Goal: Transaction & Acquisition: Obtain resource

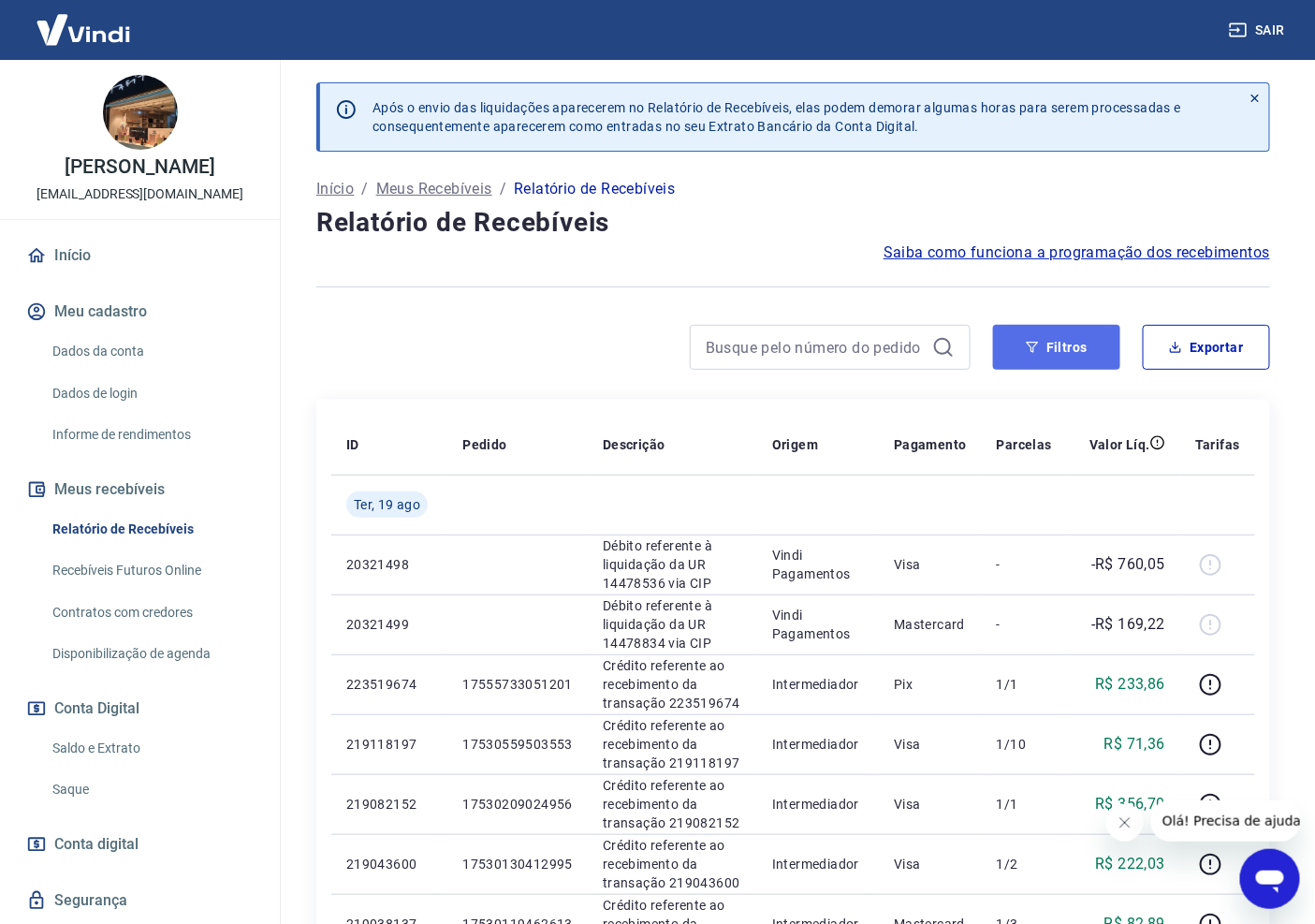
click at [1045, 354] on button "Filtros" at bounding box center [1057, 346] width 127 height 45
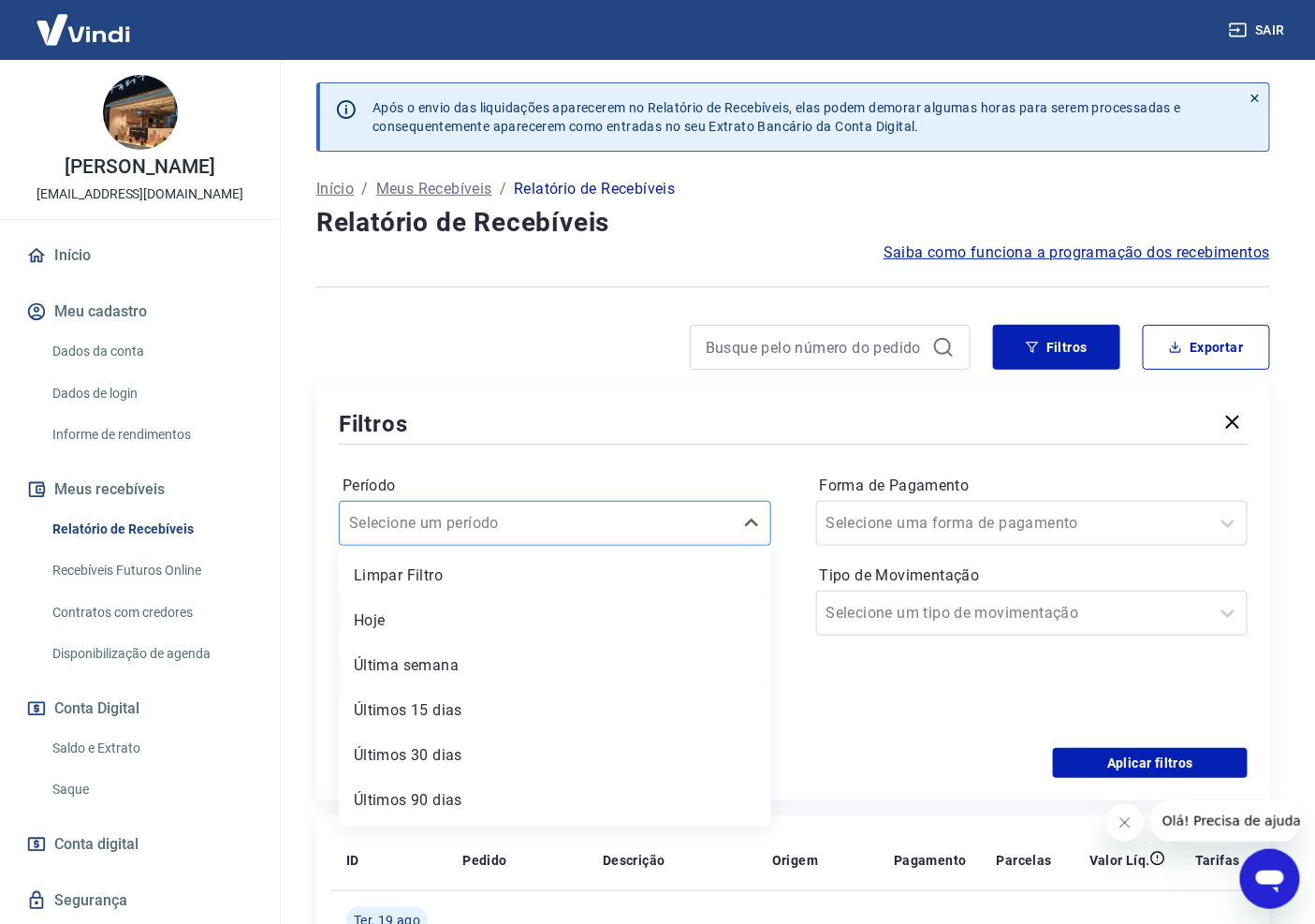
click at [509, 521] on input "Período" at bounding box center [443, 524] width 189 height 23
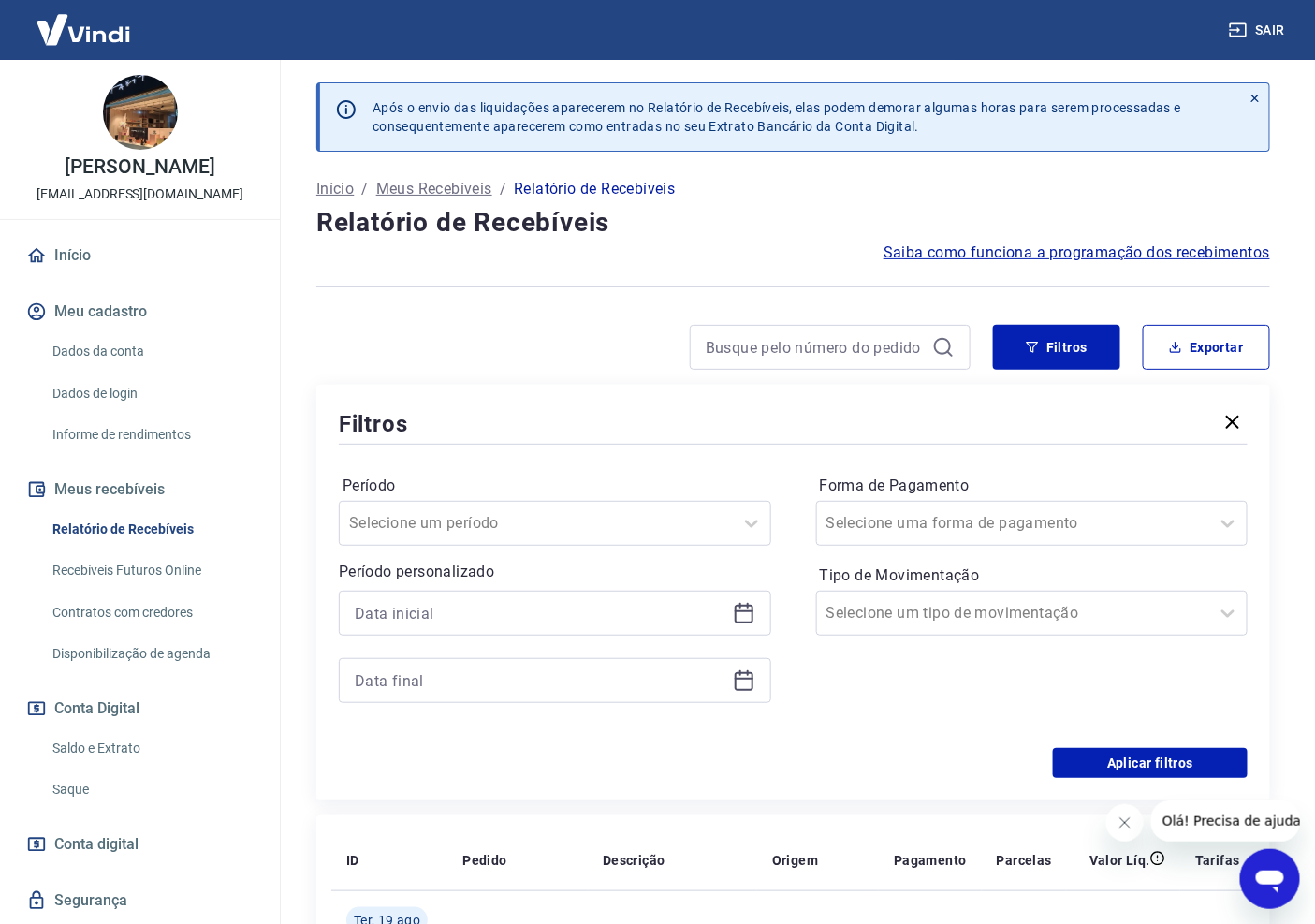
click at [828, 708] on div "Forma de Pagamento Selecione uma forma de pagamento Tipo de Movimentação Seleci…" at bounding box center [1032, 598] width 433 height 254
click at [744, 609] on icon at bounding box center [744, 613] width 23 height 23
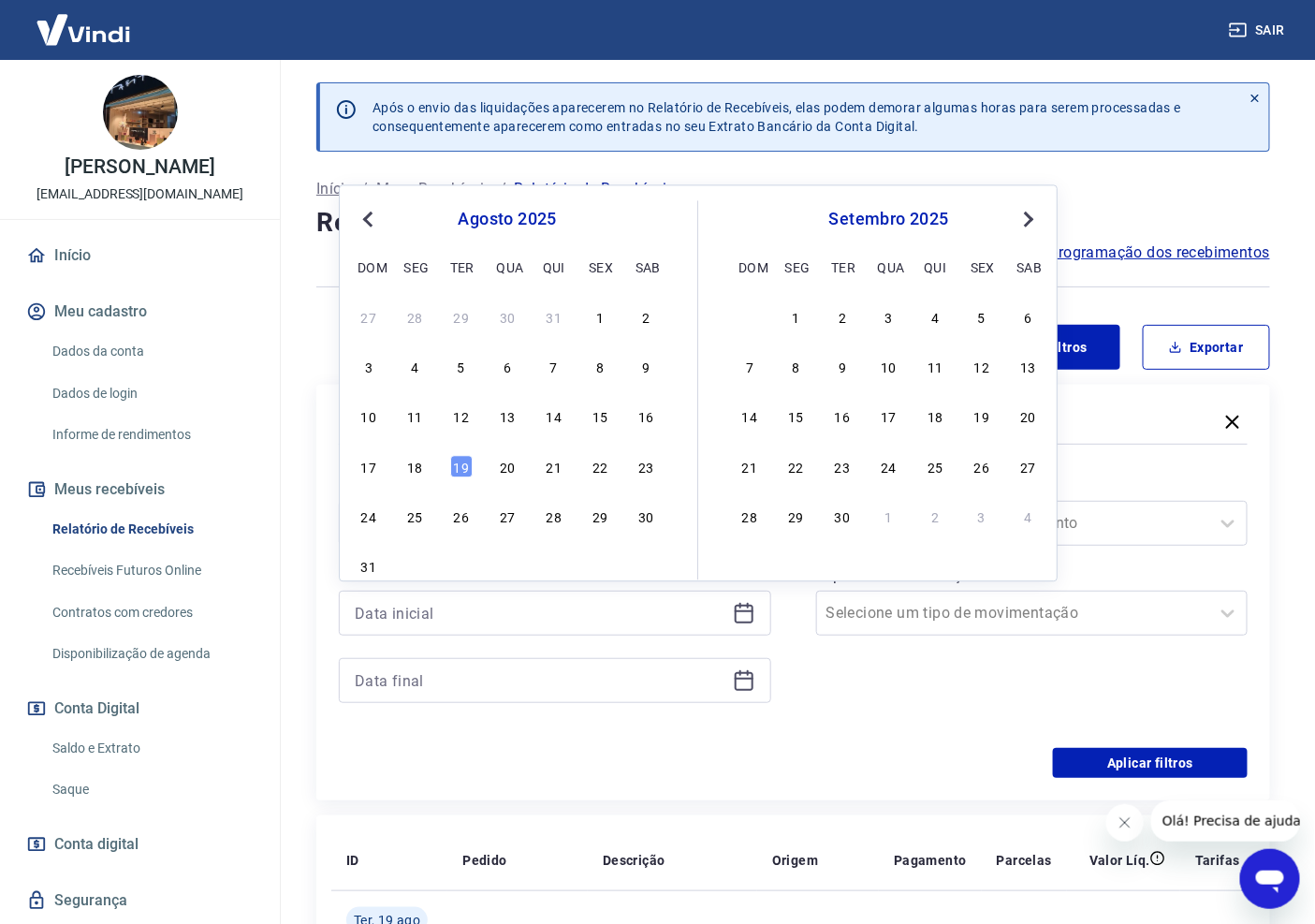
click at [370, 220] on span "Previous Month" at bounding box center [370, 218] width 0 height 22
click at [454, 319] on div "1" at bounding box center [462, 317] width 23 height 23
type input "[DATE]"
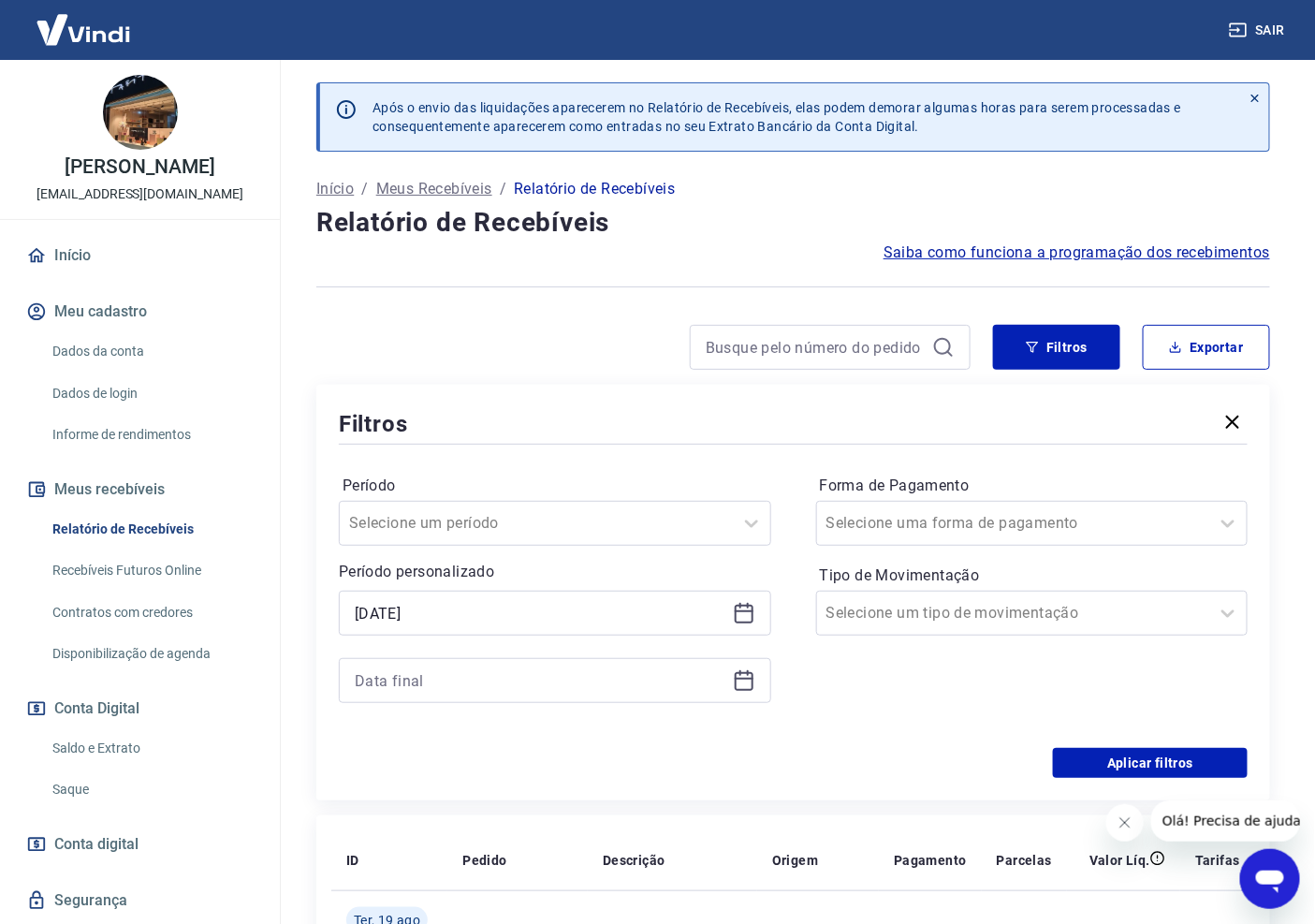
click at [742, 680] on icon at bounding box center [744, 680] width 23 height 23
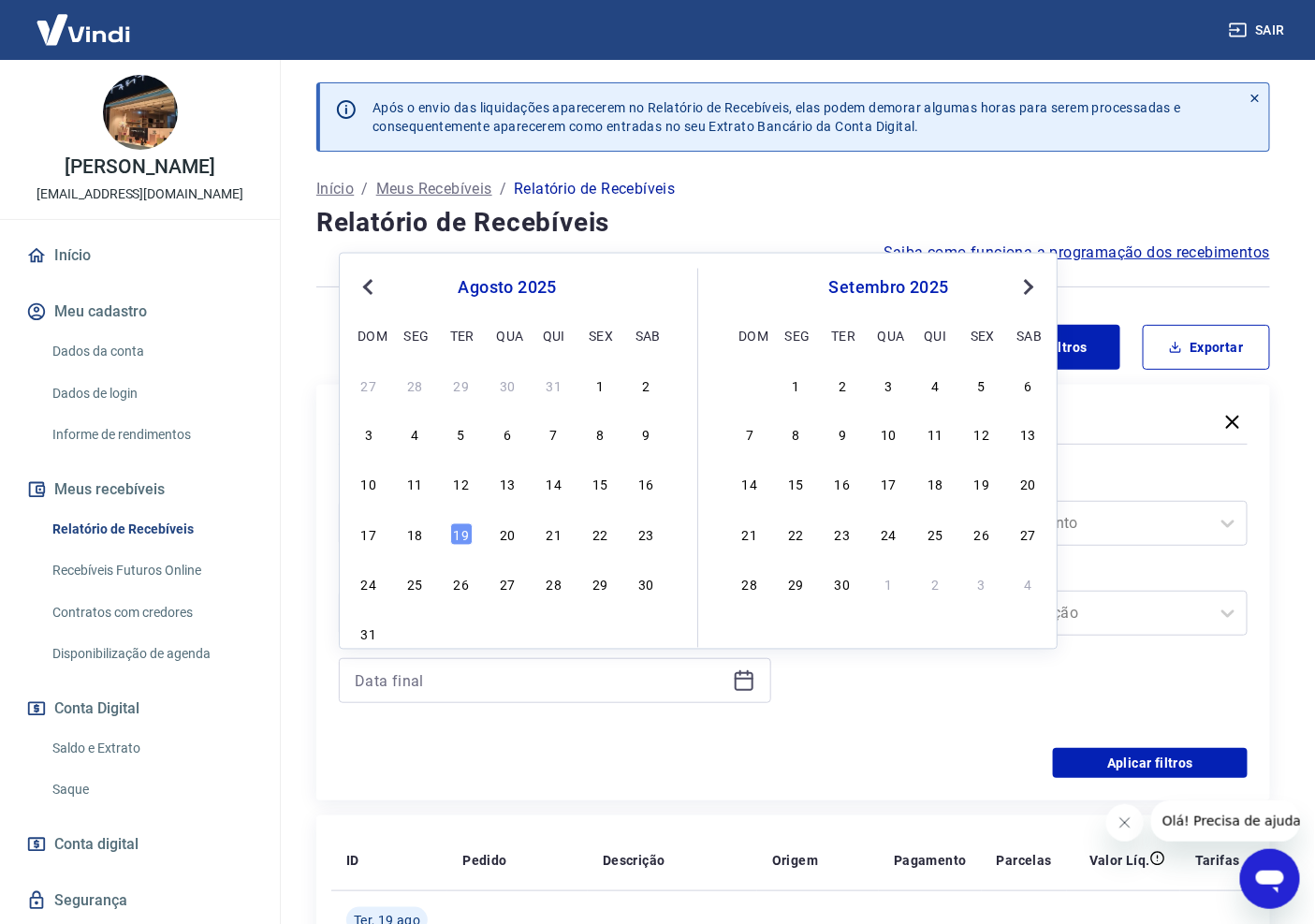
click at [370, 285] on span "Previous Month" at bounding box center [370, 286] width 0 height 22
click at [562, 588] on div "31" at bounding box center [554, 584] width 23 height 23
type input "[DATE]"
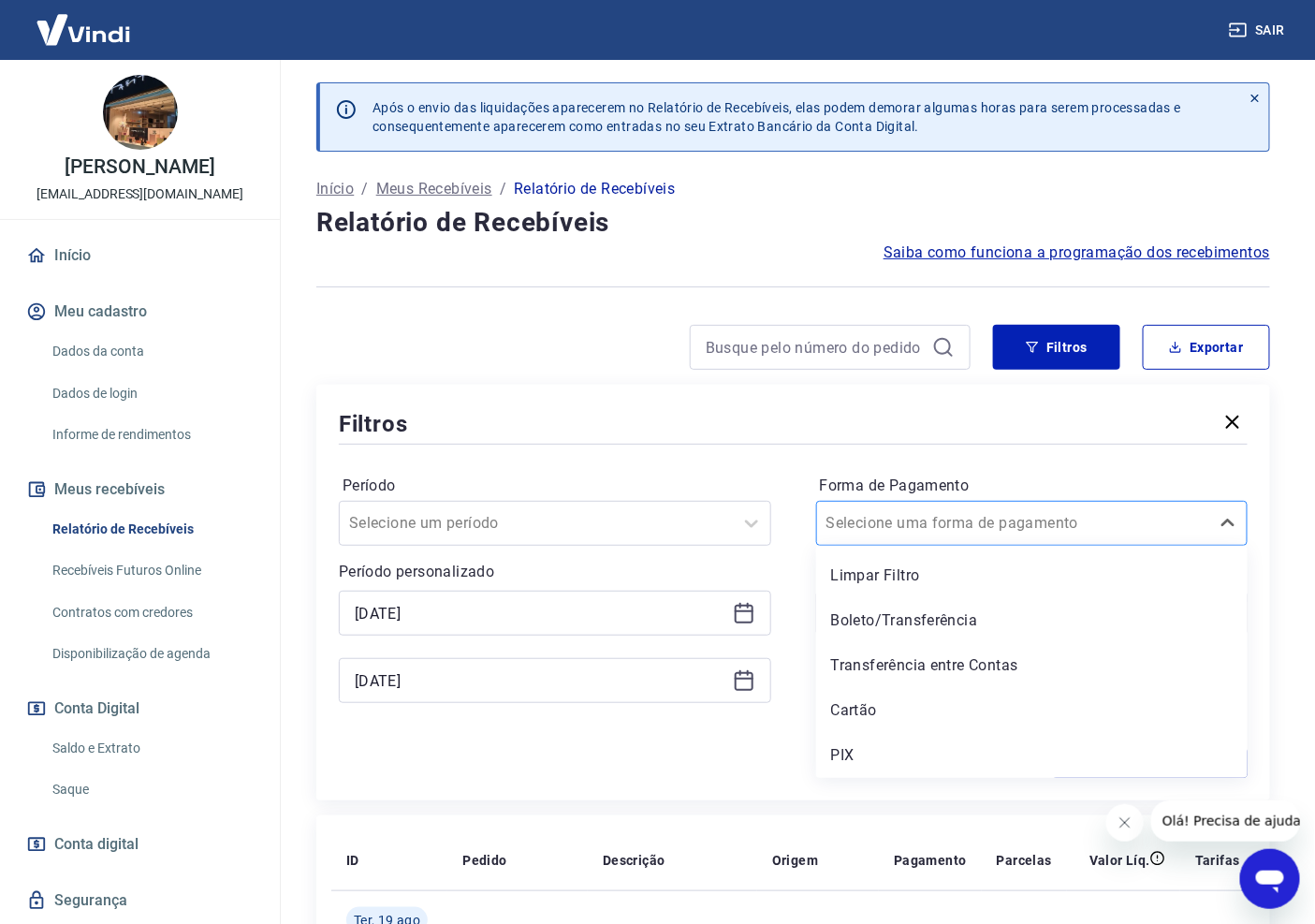
click at [972, 533] on input "Forma de Pagamento" at bounding box center [920, 524] width 189 height 23
click at [853, 753] on div "PIX" at bounding box center [1032, 754] width 433 height 37
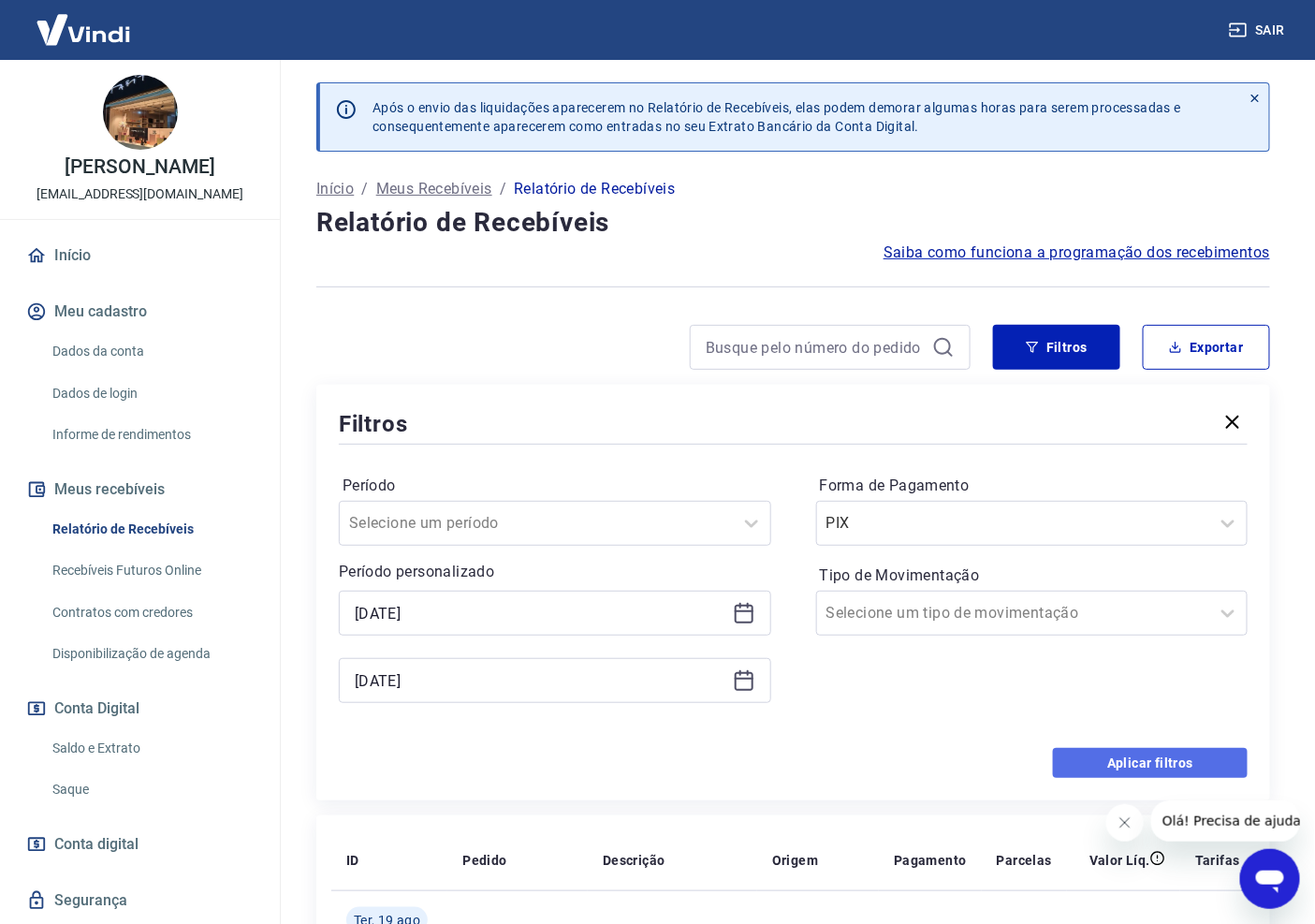
click at [1123, 765] on button "Aplicar filtros" at bounding box center [1150, 763] width 194 height 30
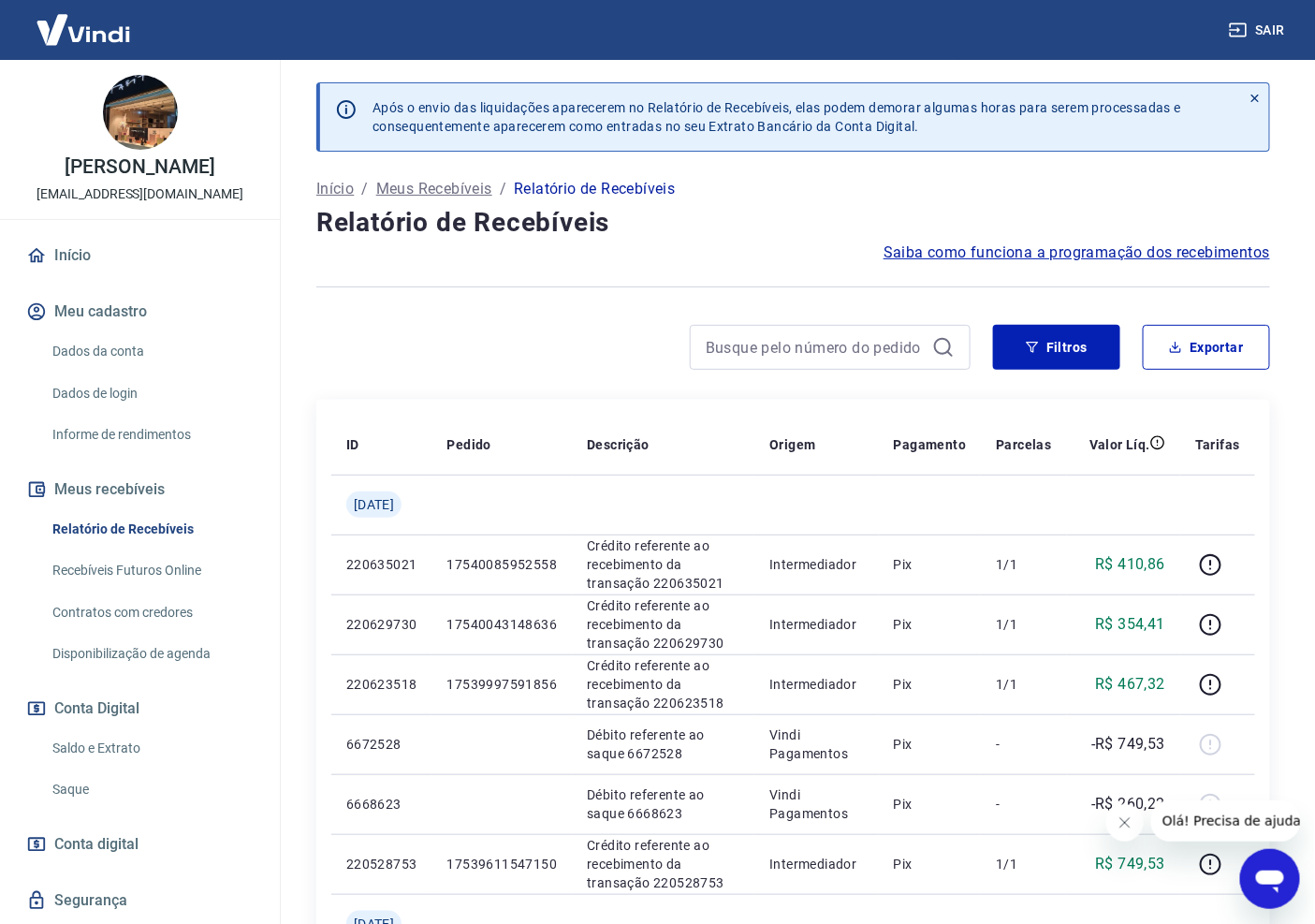
click at [1124, 816] on icon "Fechar mensagem da empresa" at bounding box center [1124, 822] width 15 height 15
click at [1223, 351] on button "Exportar" at bounding box center [1207, 346] width 127 height 45
type input "[DATE]"
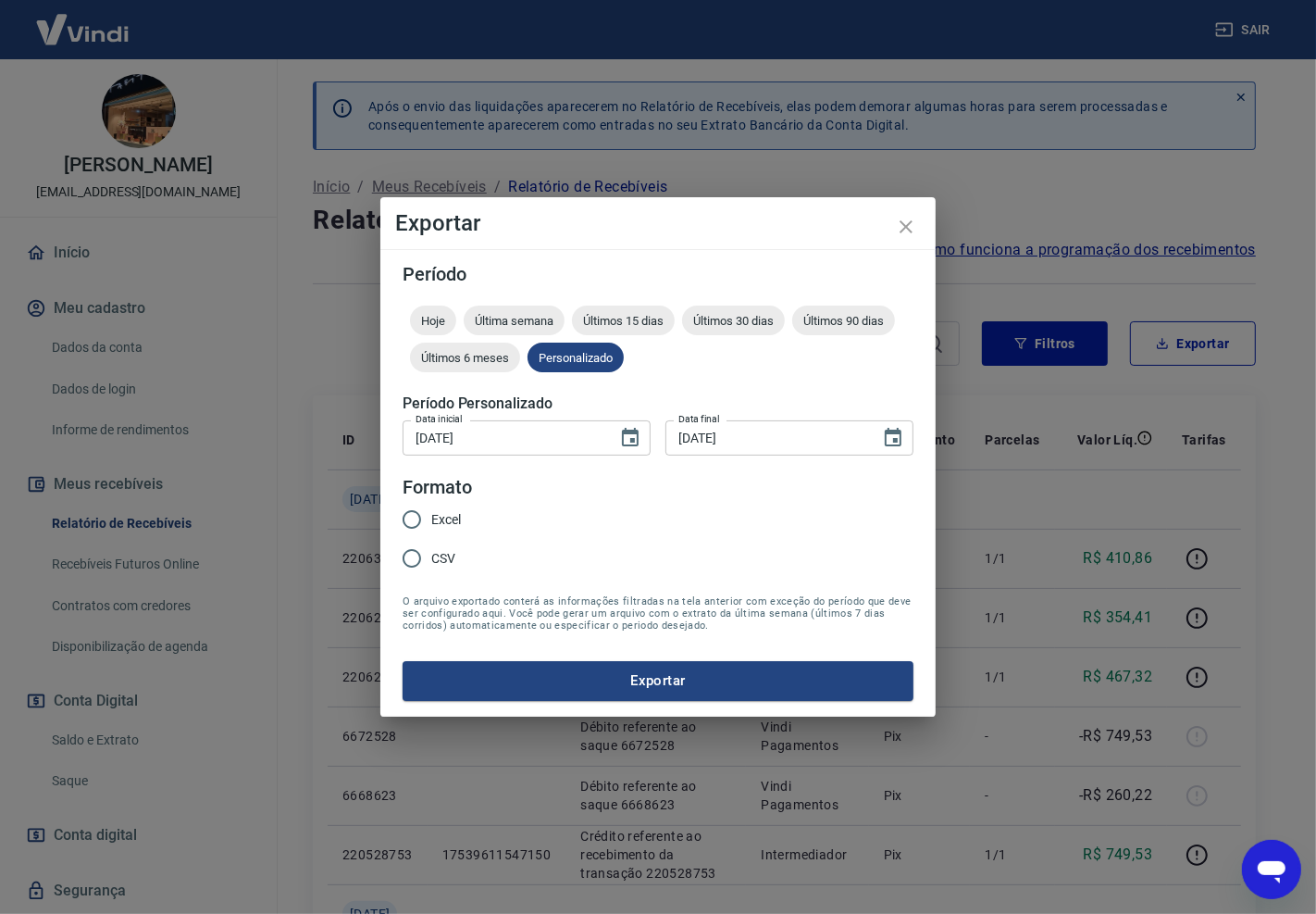
click at [431, 527] on span "Excel" at bounding box center [446, 520] width 30 height 20
click at [431, 527] on input "Excel" at bounding box center [411, 519] width 38 height 38
radio input "true"
click at [708, 682] on button "Exportar" at bounding box center [658, 679] width 511 height 38
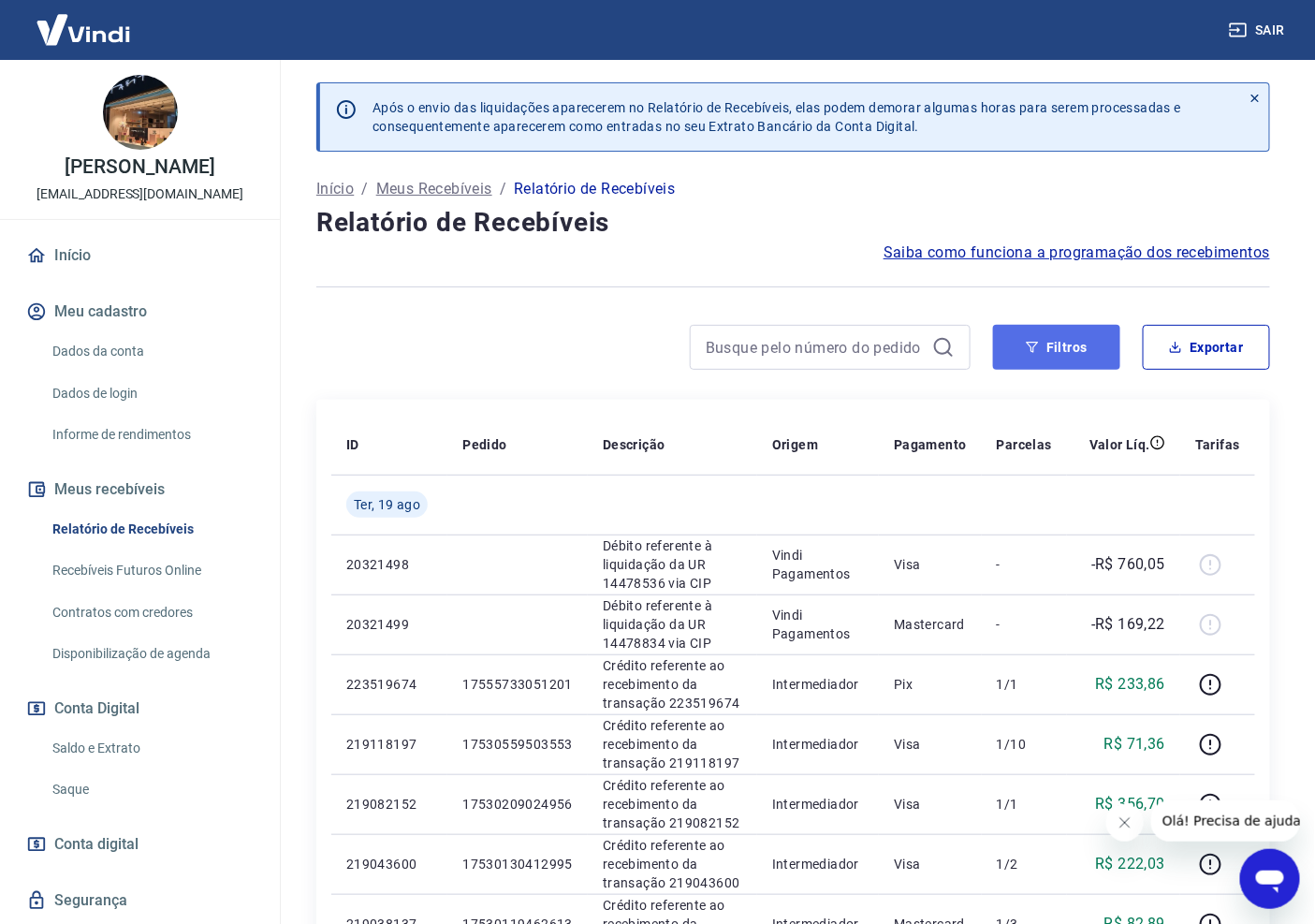
click at [1083, 358] on button "Filtros" at bounding box center [1057, 346] width 127 height 45
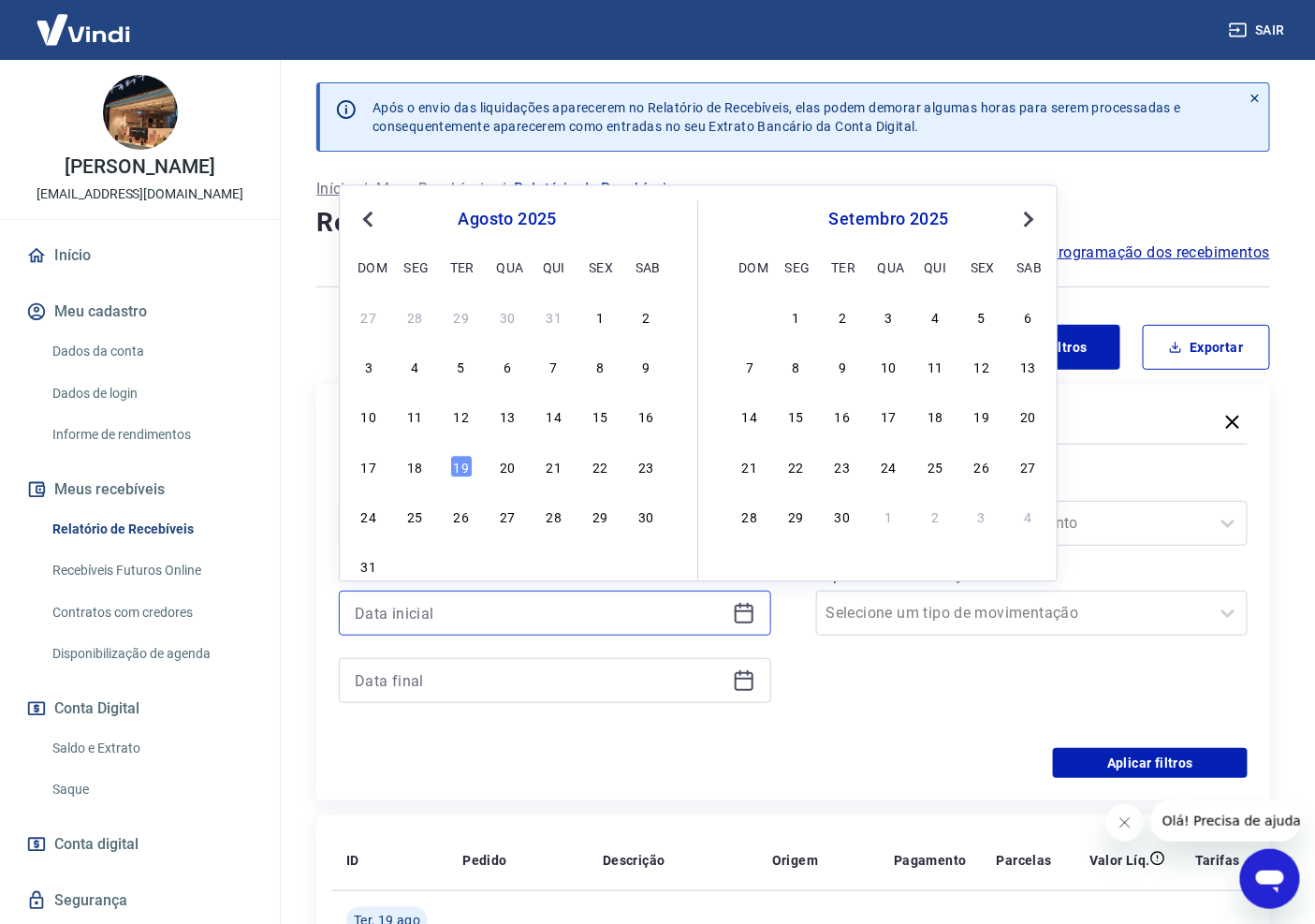
click at [548, 601] on input at bounding box center [540, 613] width 371 height 28
click at [370, 217] on span "Previous Month" at bounding box center [370, 218] width 0 height 22
click at [464, 321] on div "1" at bounding box center [462, 317] width 23 height 23
type input "[DATE]"
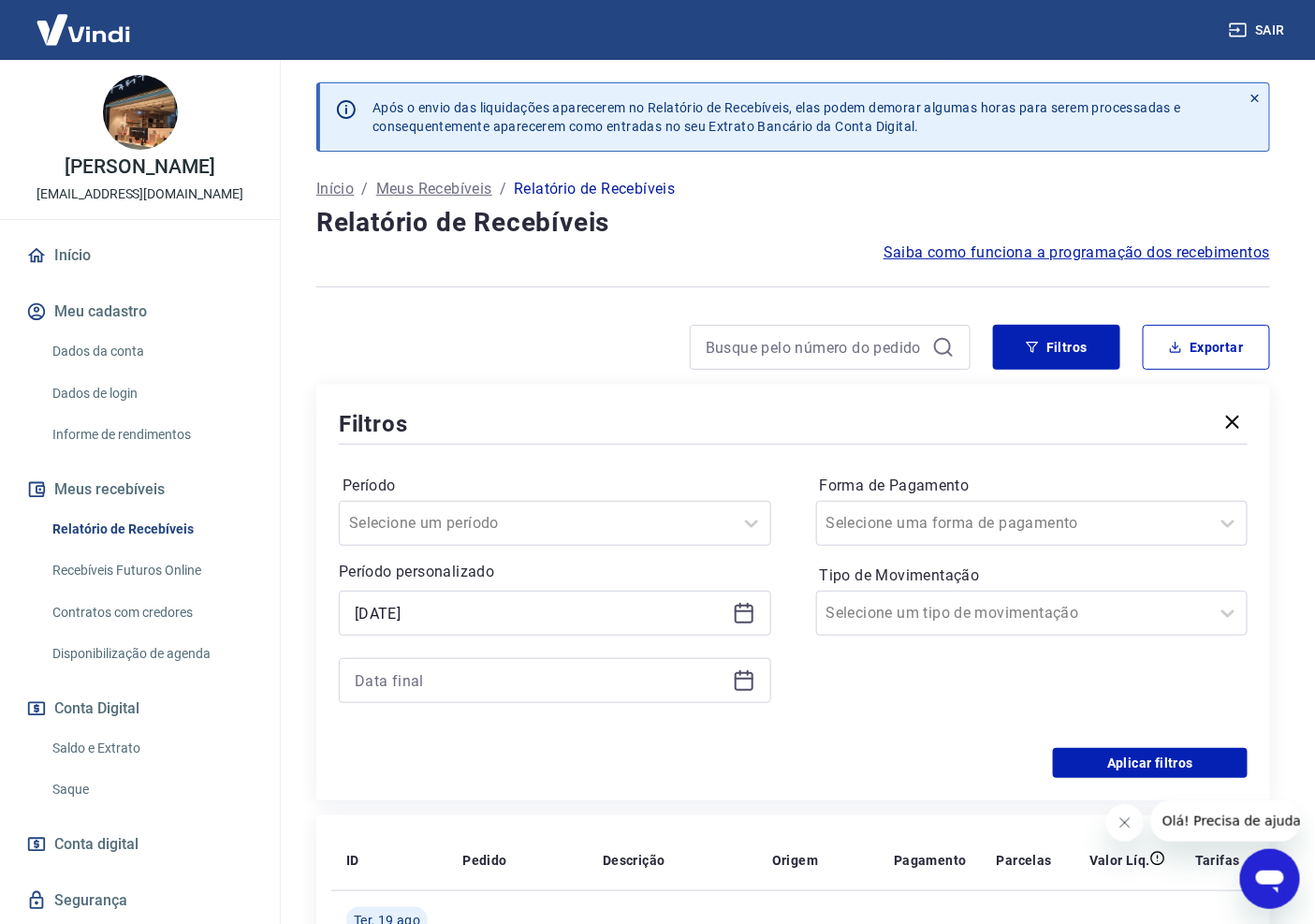
click at [742, 683] on icon at bounding box center [744, 680] width 23 height 23
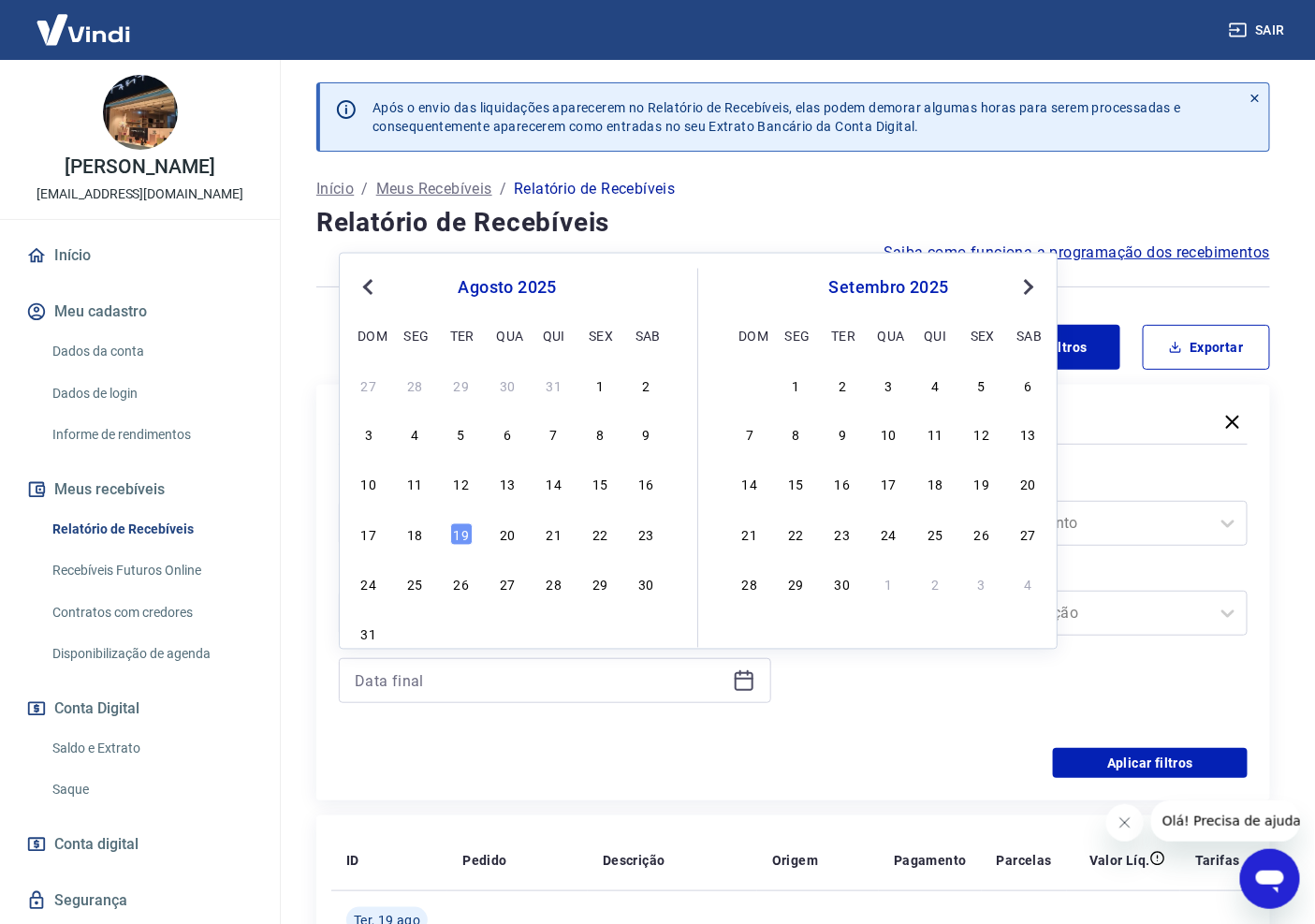
click at [383, 287] on div "agosto 2025" at bounding box center [508, 287] width 306 height 23
click at [366, 278] on button "Previous Month" at bounding box center [368, 287] width 23 height 23
click at [549, 583] on div "31" at bounding box center [554, 584] width 23 height 23
type input "[DATE]"
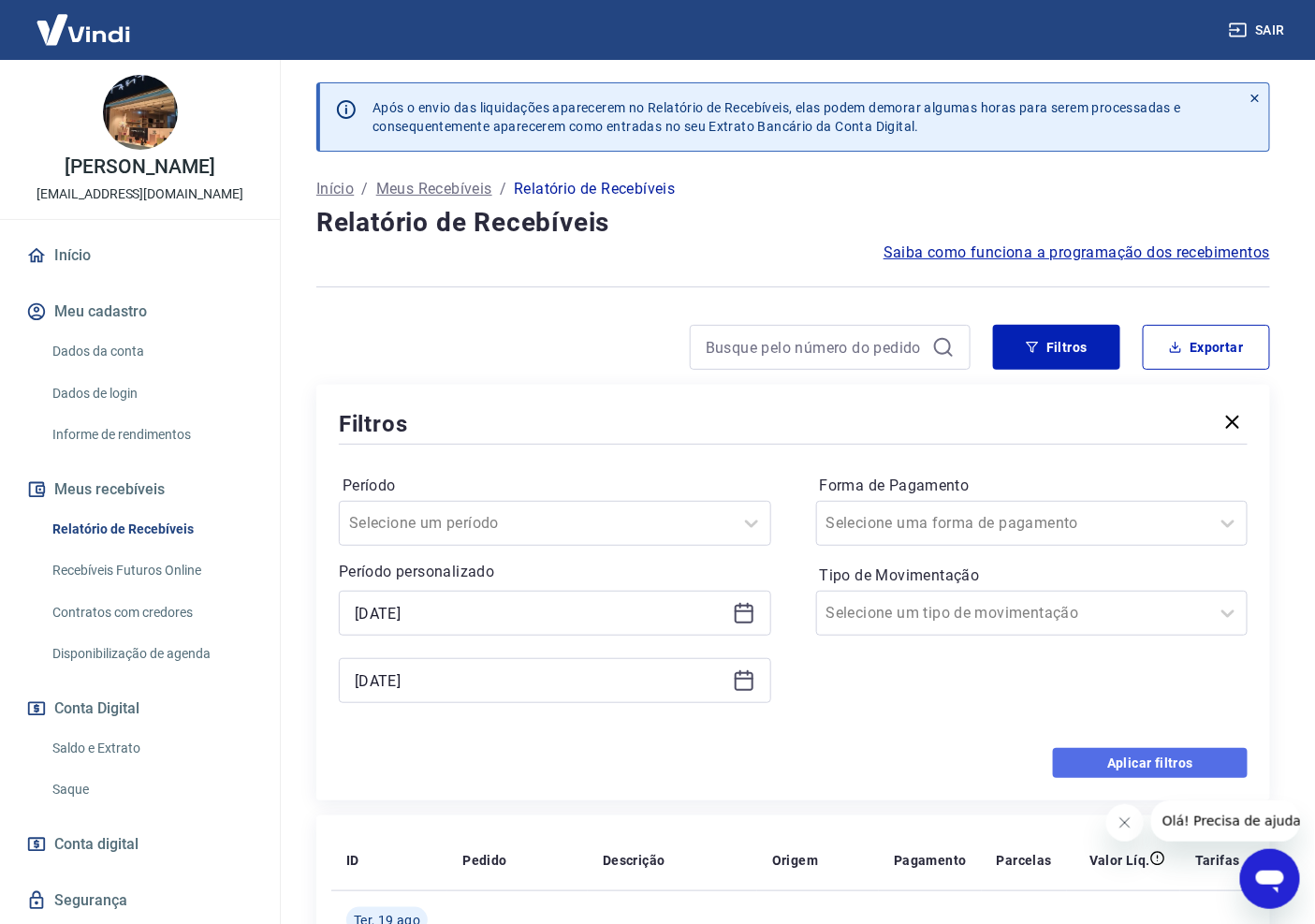
click at [1082, 760] on button "Aplicar filtros" at bounding box center [1150, 763] width 194 height 30
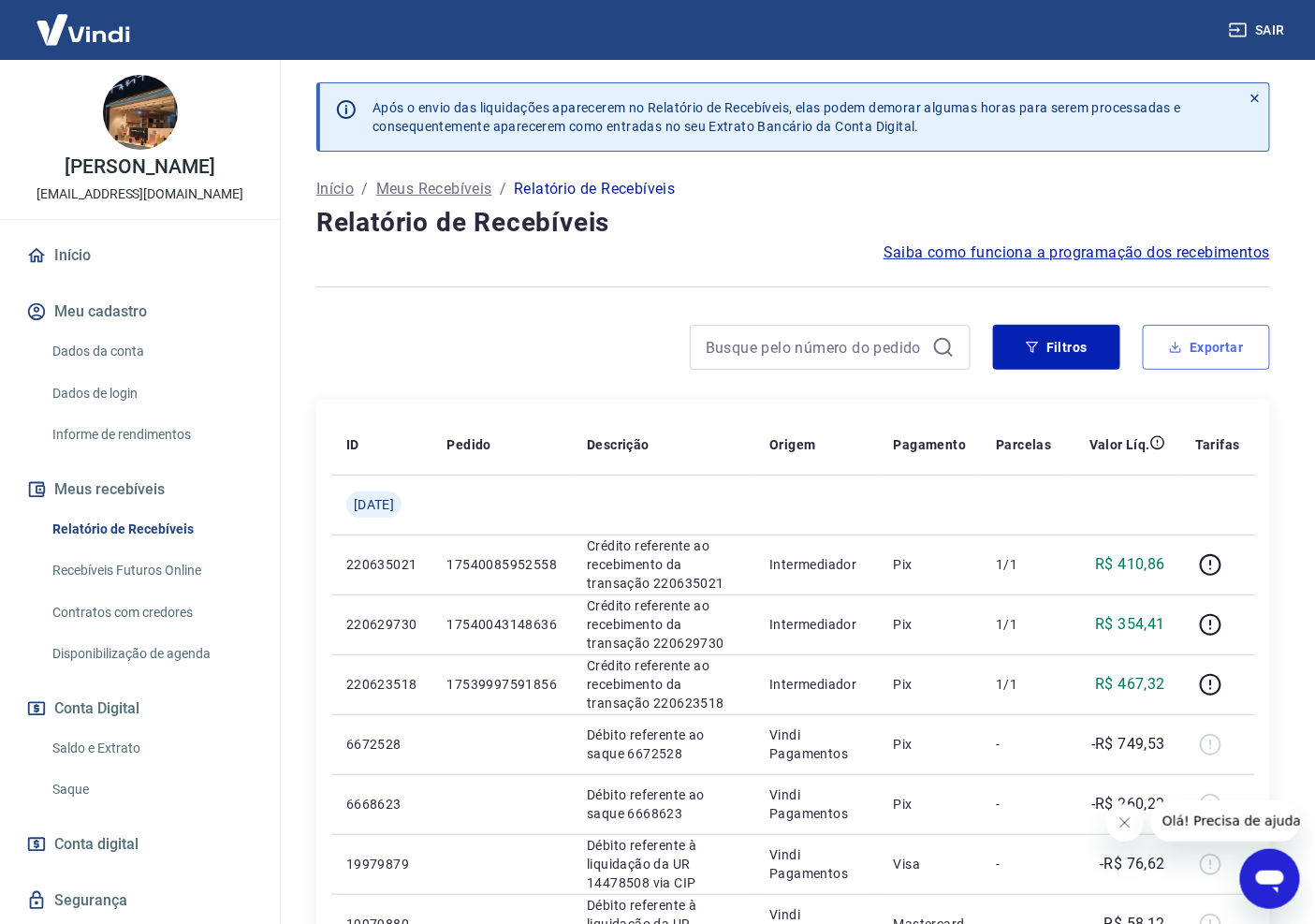
click at [1216, 344] on button "Exportar" at bounding box center [1207, 346] width 127 height 45
type input "[DATE]"
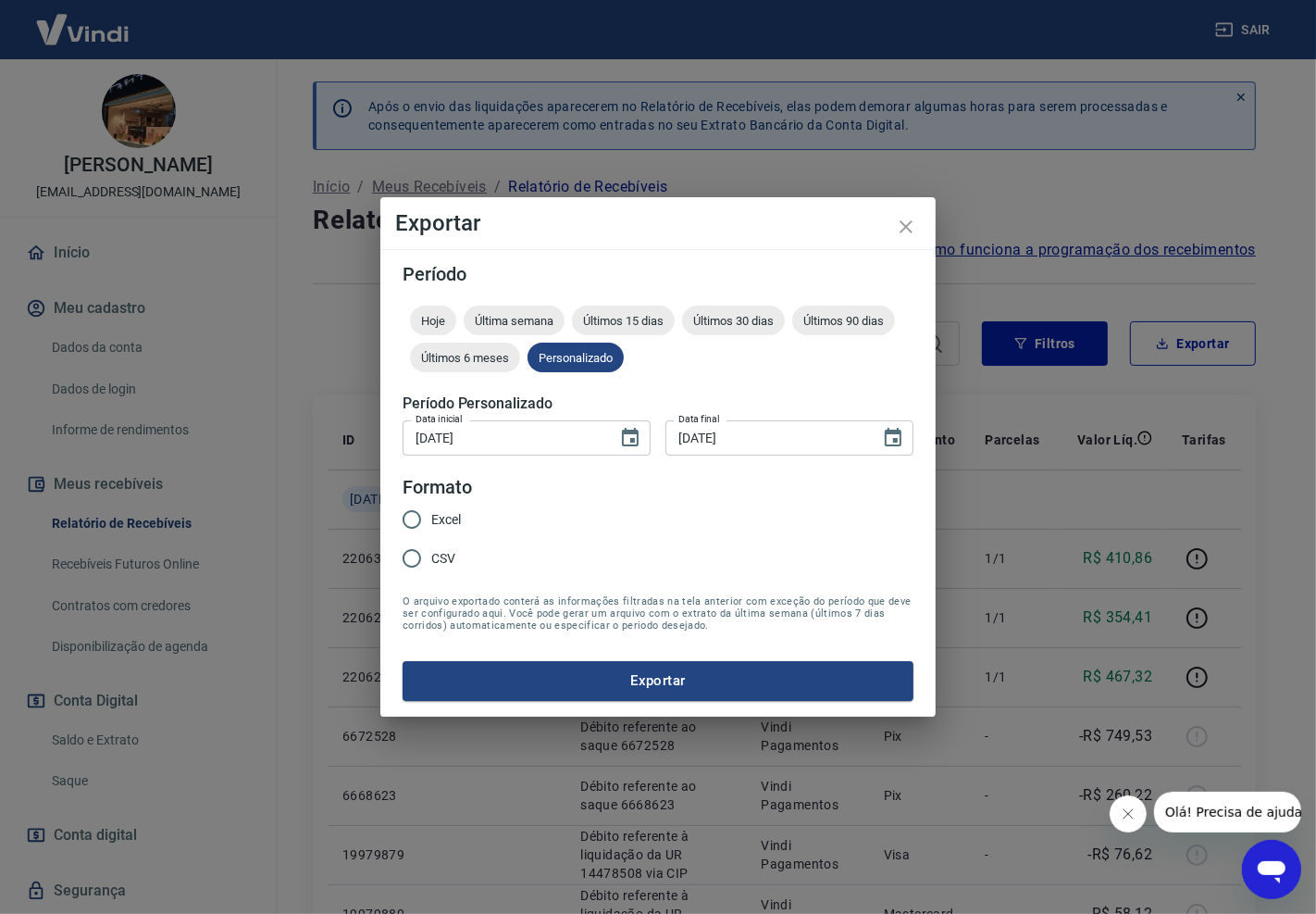
click at [430, 546] on input "CSV" at bounding box center [411, 557] width 38 height 38
radio input "true"
click at [652, 678] on button "Exportar" at bounding box center [658, 679] width 511 height 38
click at [431, 521] on span "Excel" at bounding box center [446, 520] width 30 height 20
click at [431, 521] on input "Excel" at bounding box center [411, 519] width 38 height 38
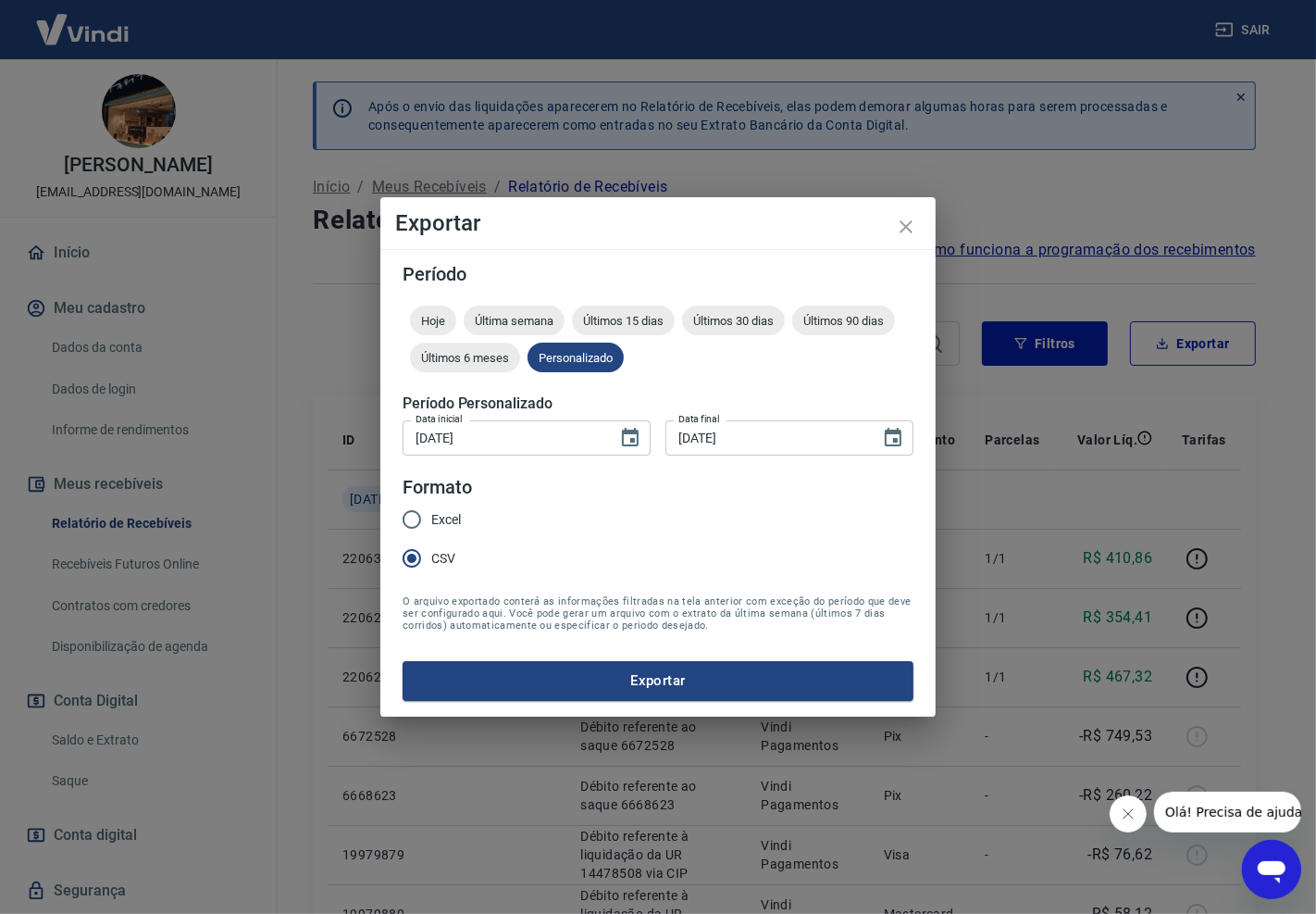
radio input "true"
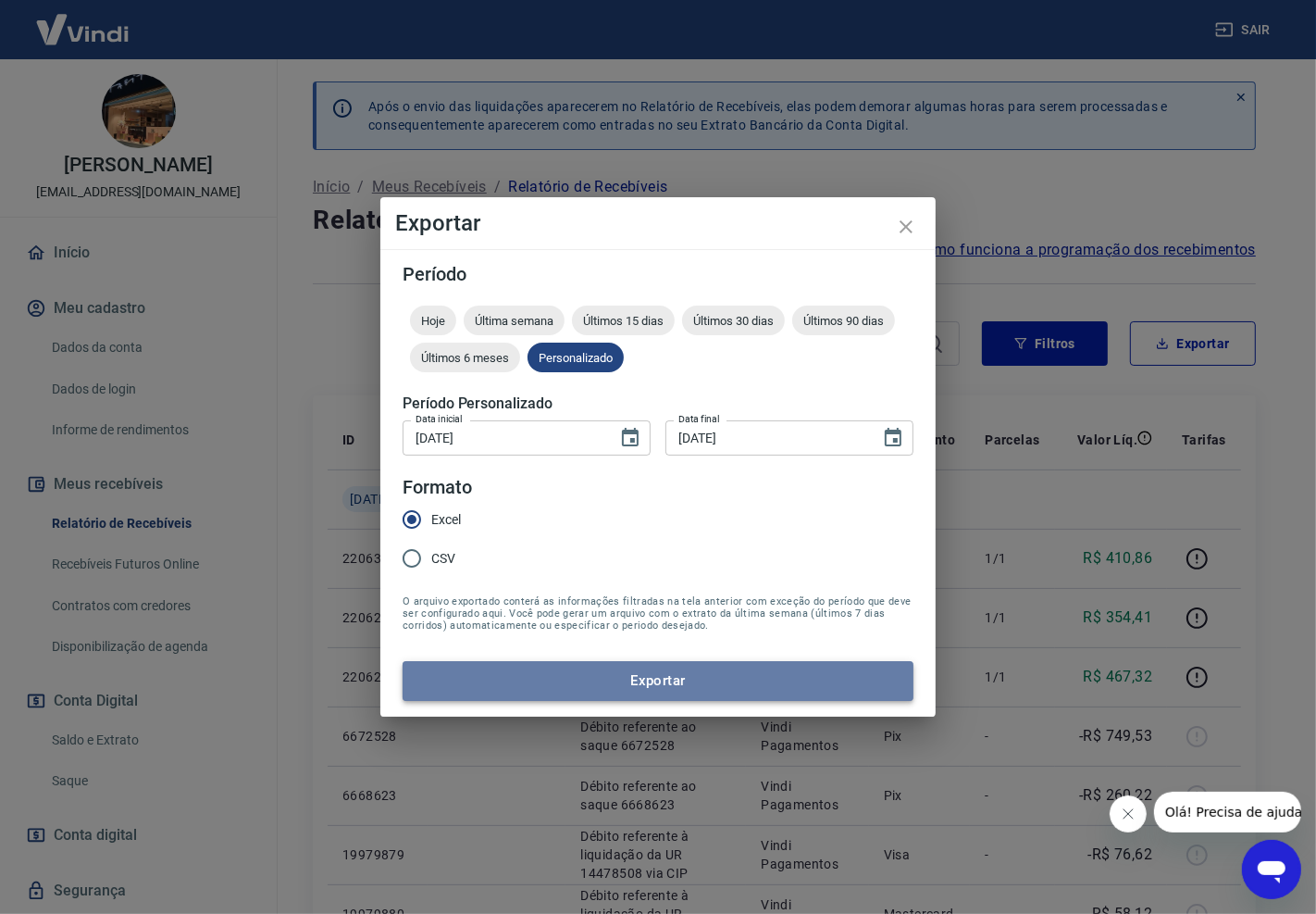
click at [623, 681] on button "Exportar" at bounding box center [658, 679] width 511 height 38
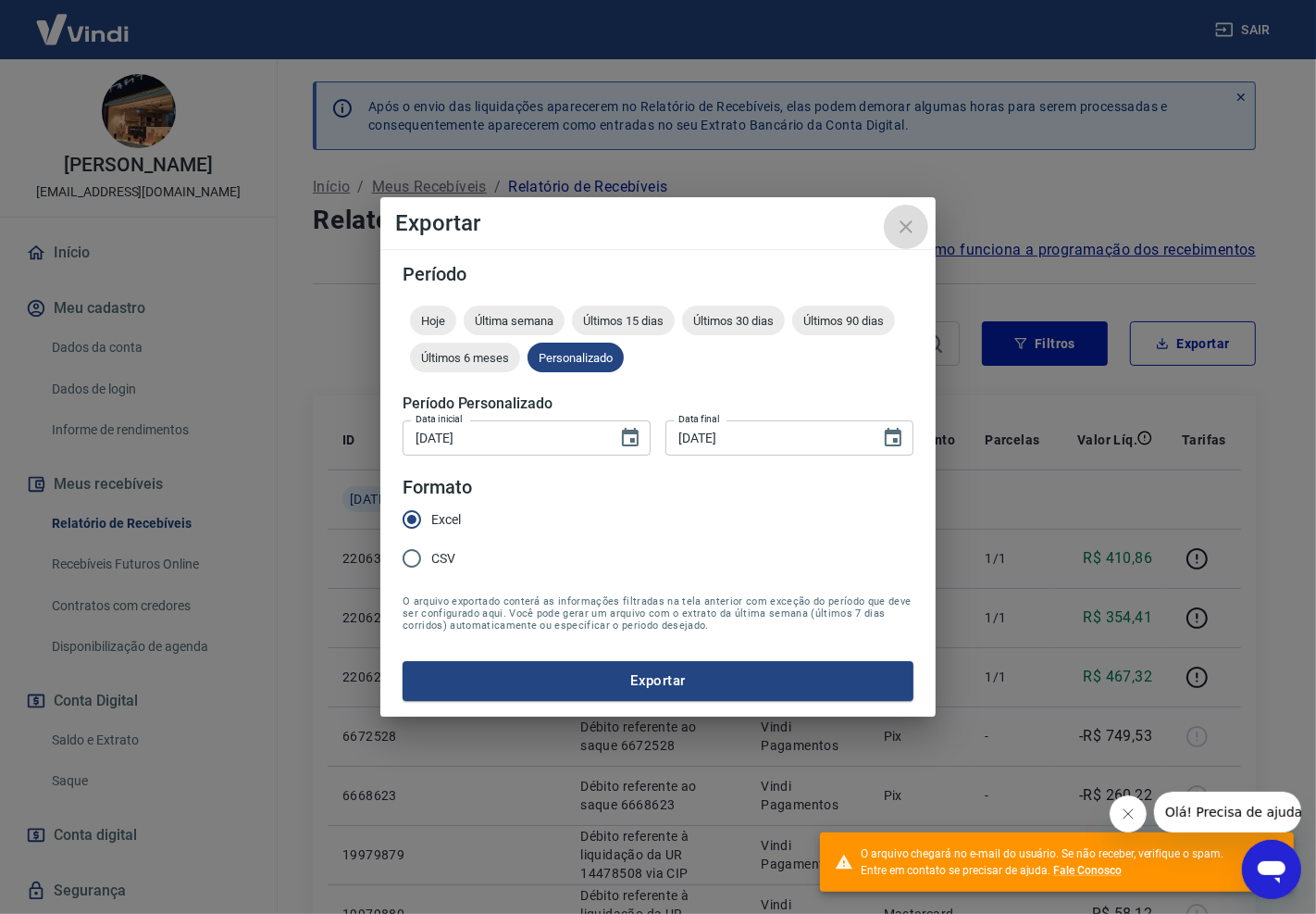
click at [907, 229] on icon "close" at bounding box center [906, 227] width 13 height 13
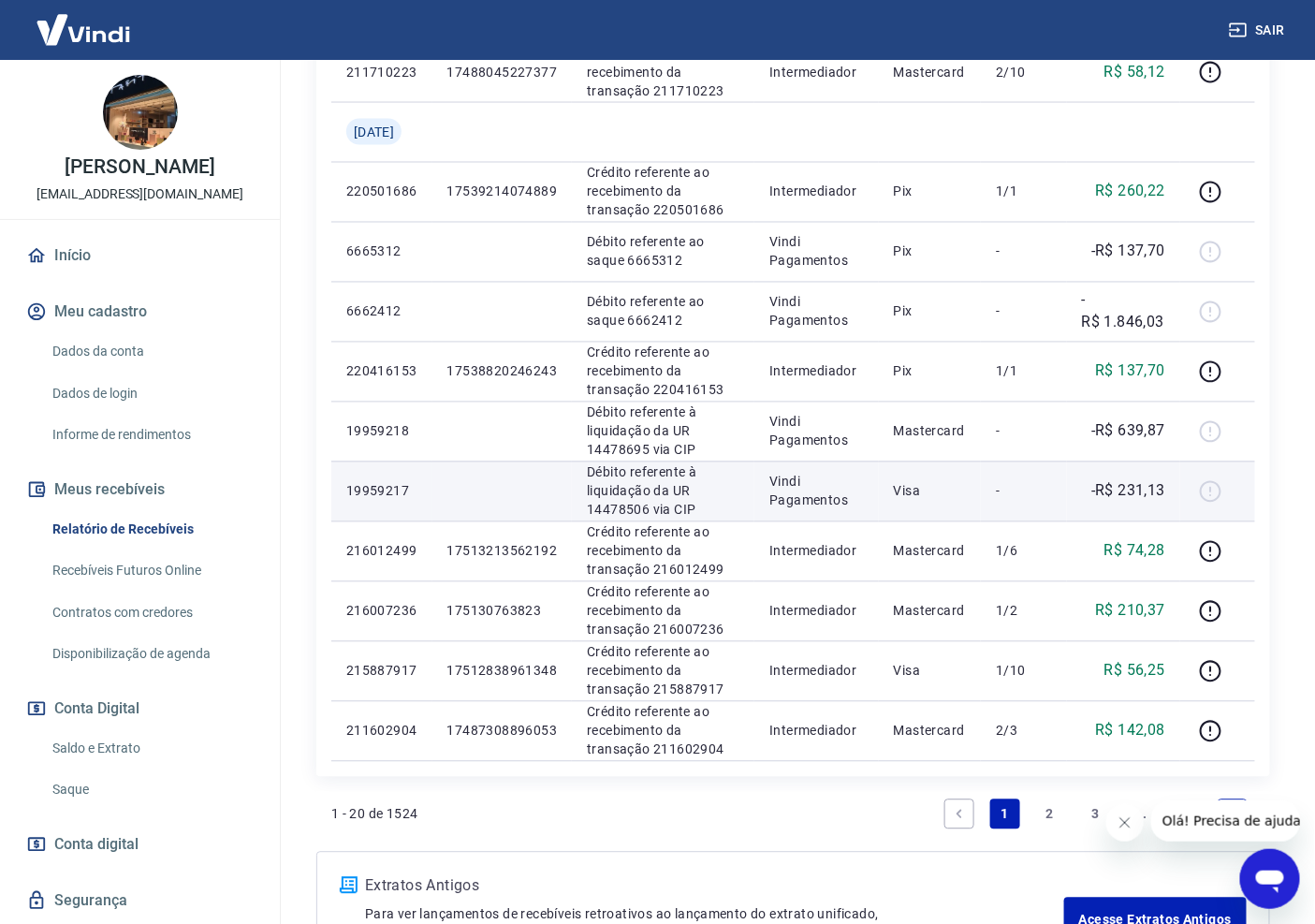
scroll to position [1040, 0]
